Goal: Task Accomplishment & Management: Manage account settings

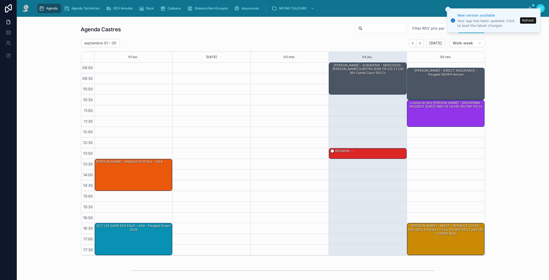
click at [390, 83] on div "[PERSON_NAME] - SURAVENIR - MERCEDES-[PERSON_NAME] GJ927RA (639) 115 CDi 2.1 CD…" at bounding box center [368, 78] width 76 height 31
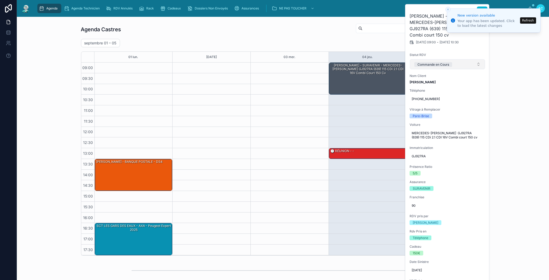
click at [464, 59] on button "Commande en Cours" at bounding box center [447, 64] width 75 height 10
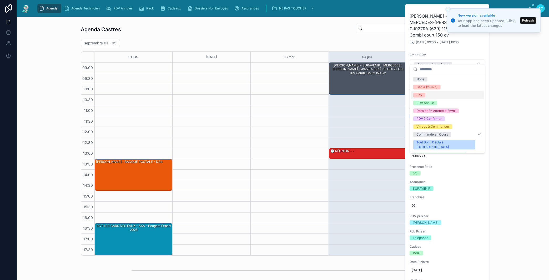
click at [259, 104] on div at bounding box center [289, 159] width 78 height 193
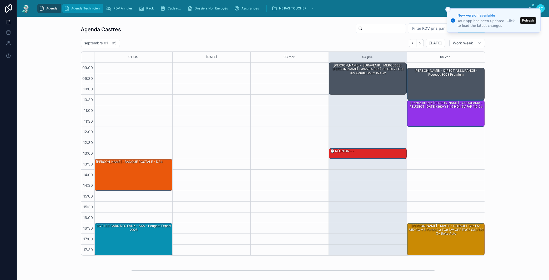
click at [82, 8] on span "Agenda Technicien" at bounding box center [85, 8] width 28 height 4
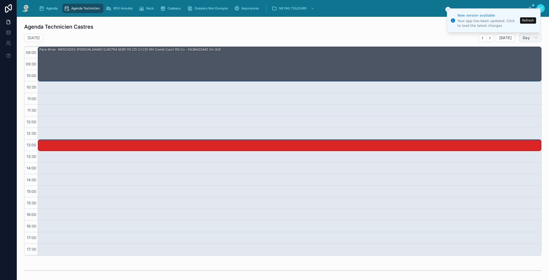
click at [528, 38] on button "Day" at bounding box center [530, 38] width 22 height 8
click at [509, 69] on span "Work week" at bounding box center [505, 69] width 19 height 5
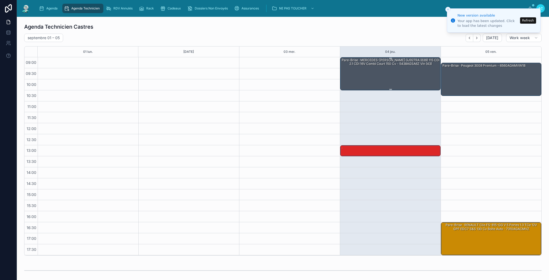
click at [400, 66] on div "Pare-Brise · MERCEDES-[PERSON_NAME] GJ927RA (639) 115 CDi 2.1 CDI 16V Combi cou…" at bounding box center [390, 62] width 99 height 9
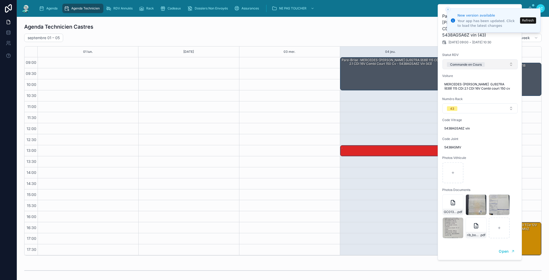
click at [480, 64] on div "Commande en Cours" at bounding box center [466, 64] width 32 height 5
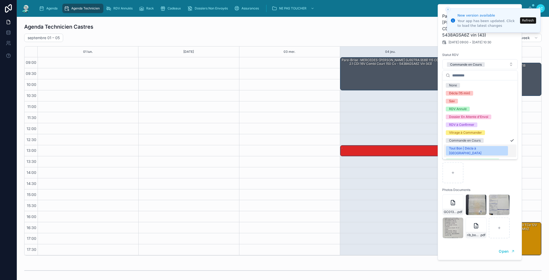
click at [468, 150] on div "Tout Bon | Décla à Faire" at bounding box center [477, 150] width 56 height 9
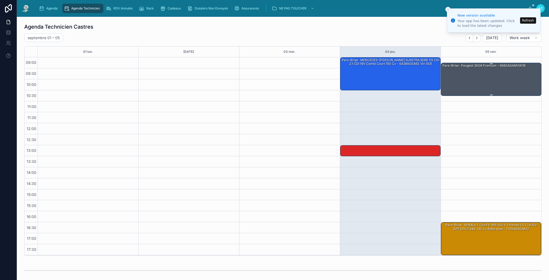
click at [461, 83] on div "Pare-Brise · Peugeot 3008 premium - 6560AGAMVW1B" at bounding box center [491, 79] width 99 height 32
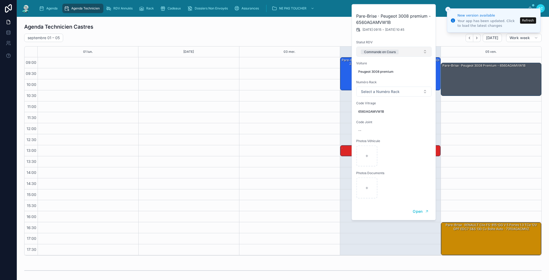
click at [411, 53] on button "Commande en Cours" at bounding box center [393, 52] width 75 height 10
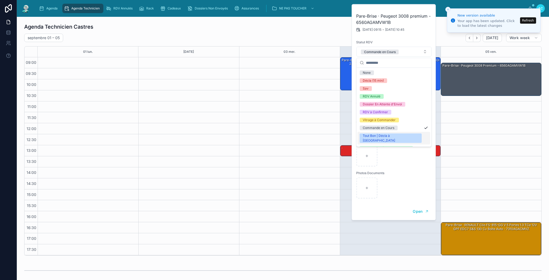
click at [386, 136] on div "Tout Bon | Décla à Faire" at bounding box center [391, 138] width 56 height 9
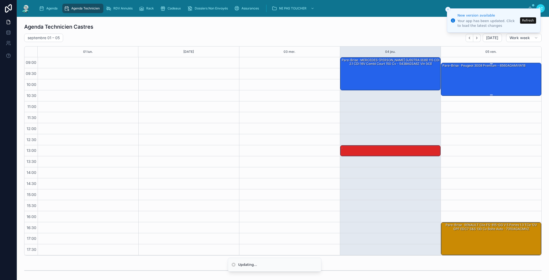
click at [462, 90] on div "Pare-Brise · Peugeot 3008 premium - 6560AGAMVW1B" at bounding box center [491, 79] width 99 height 32
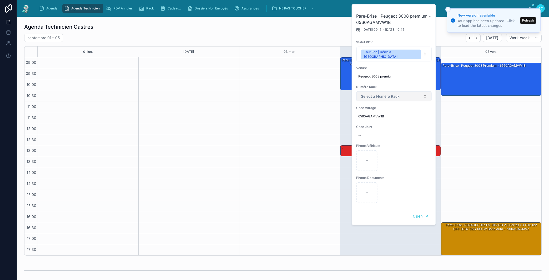
click at [396, 94] on span "Select a Numéro Rack" at bounding box center [380, 96] width 39 height 5
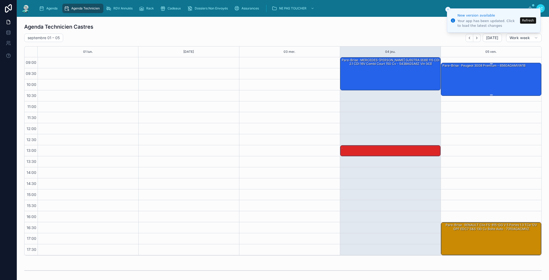
click at [478, 90] on div "Pare-Brise · Peugeot 3008 premium - 6560AGAMVW1B" at bounding box center [491, 79] width 99 height 32
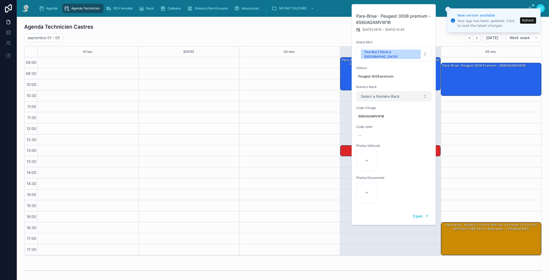
click at [396, 95] on button "Select a Numéro Rack" at bounding box center [393, 97] width 75 height 10
click at [374, 129] on div "26" at bounding box center [394, 131] width 73 height 8
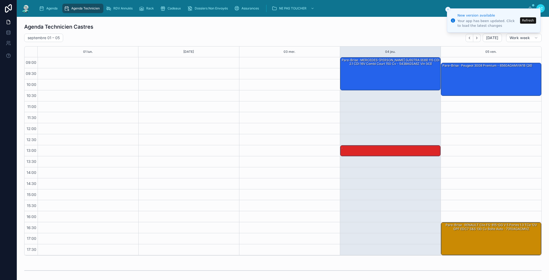
click at [449, 11] on icon "Close toast" at bounding box center [447, 9] width 3 height 3
click at [448, 9] on icon "Close toast" at bounding box center [447, 9] width 3 height 3
click at [258, 24] on div "Agenda Technicien Castres" at bounding box center [283, 26] width 518 height 7
click at [525, 21] on button "Refresh" at bounding box center [528, 20] width 16 height 6
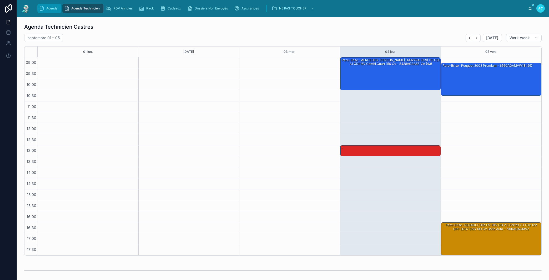
click at [53, 9] on span "Agenda" at bounding box center [51, 8] width 11 height 4
